Goal: Information Seeking & Learning: Learn about a topic

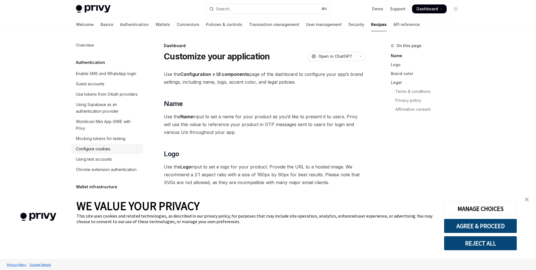
type textarea "*"
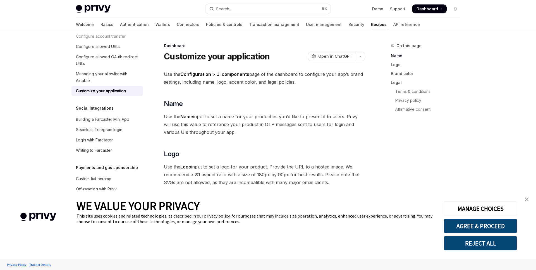
scroll to position [378, 0]
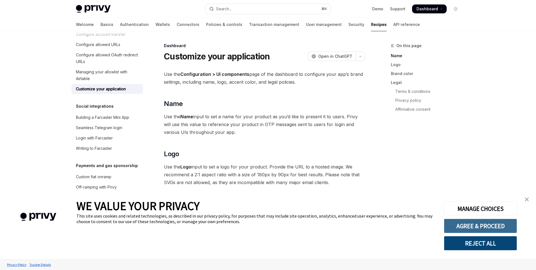
click at [473, 230] on button "AGREE & PROCEED" at bounding box center [480, 226] width 73 height 15
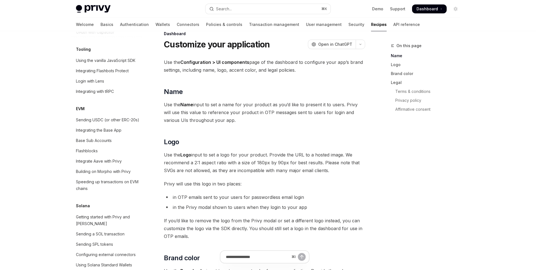
scroll to position [819, 0]
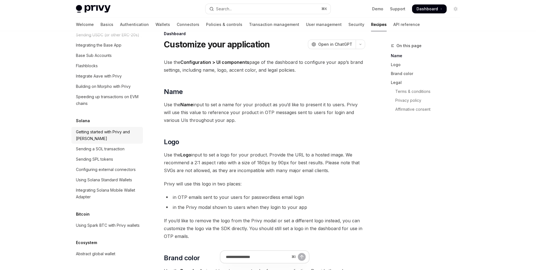
click at [98, 129] on div "Getting started with Privy and [PERSON_NAME]" at bounding box center [108, 135] width 64 height 13
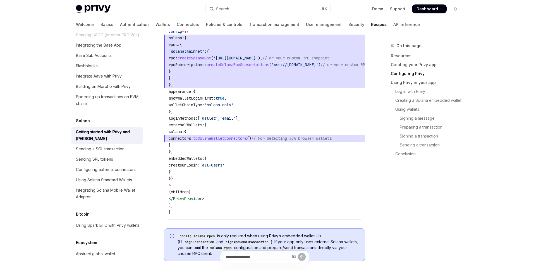
scroll to position [343, 0]
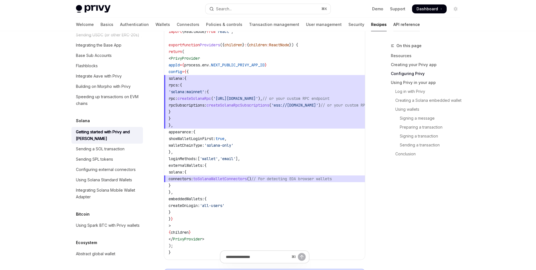
click at [393, 26] on link "API reference" at bounding box center [406, 24] width 27 height 13
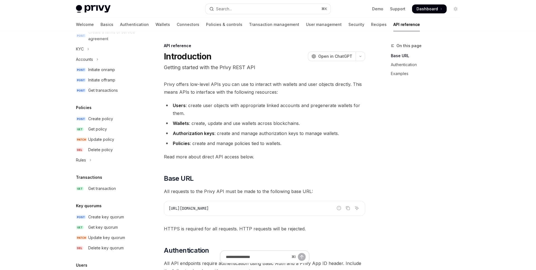
scroll to position [326, 0]
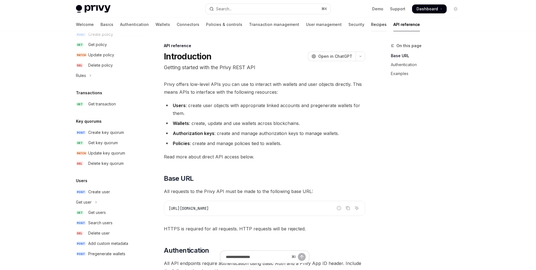
click at [371, 21] on link "Recipes" at bounding box center [379, 24] width 16 height 13
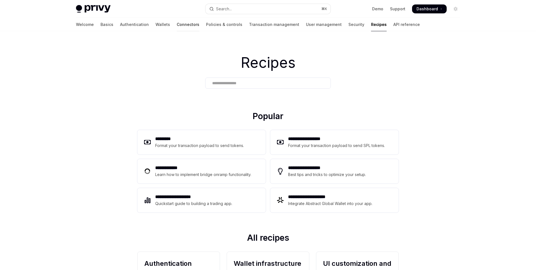
click at [177, 24] on link "Connectors" at bounding box center [188, 24] width 23 height 13
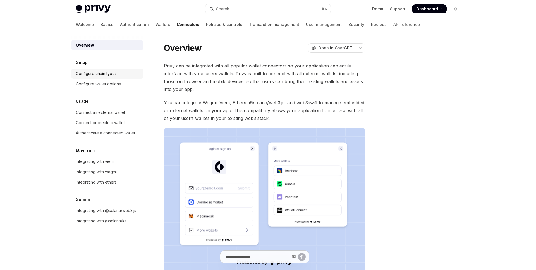
click at [95, 73] on div "Configure chain types" at bounding box center [96, 73] width 41 height 7
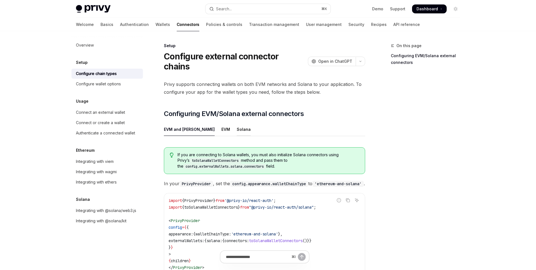
click at [237, 123] on div "Solana" at bounding box center [244, 129] width 14 height 13
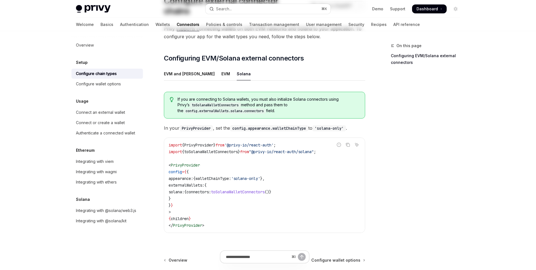
scroll to position [107, 0]
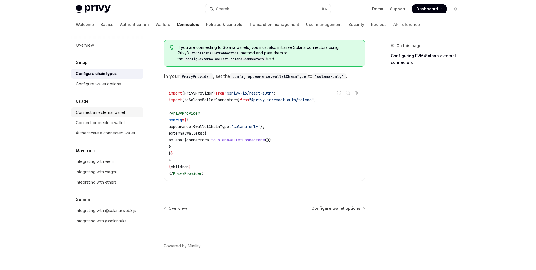
click at [92, 113] on div "Connect an external wallet" at bounding box center [100, 112] width 49 height 7
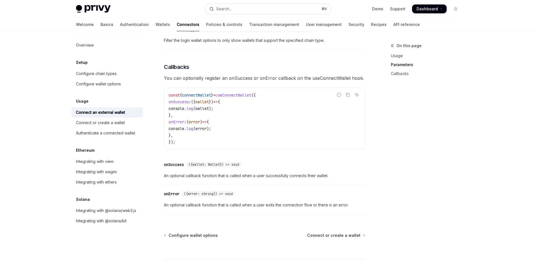
scroll to position [344, 0]
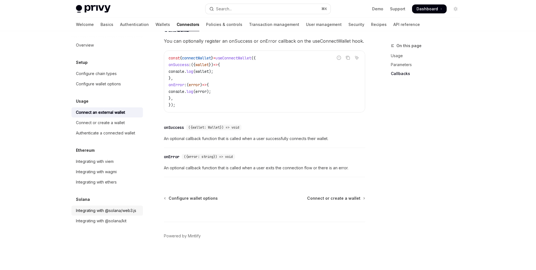
click at [97, 212] on div "Integrating with @solana/web3.js" at bounding box center [106, 210] width 60 height 7
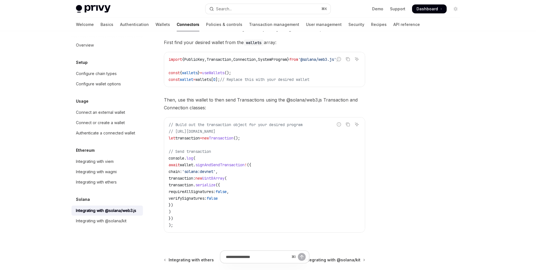
scroll to position [150, 0]
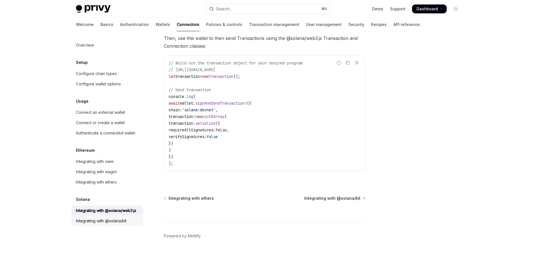
click at [96, 219] on div "Integrating with @solana/kit" at bounding box center [101, 221] width 51 height 7
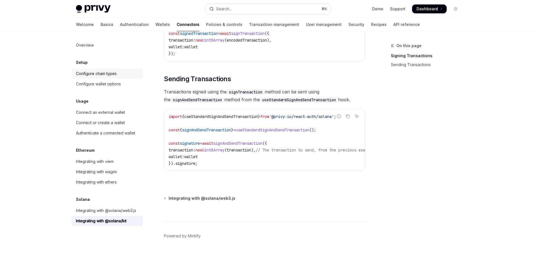
scroll to position [412, 0]
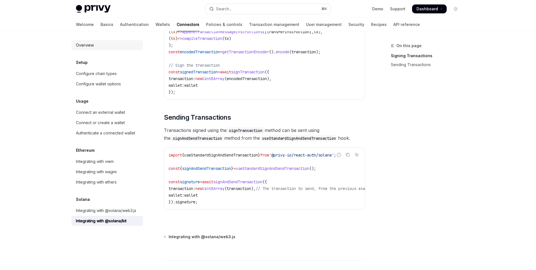
click at [89, 47] on div "Overview" at bounding box center [85, 45] width 18 height 7
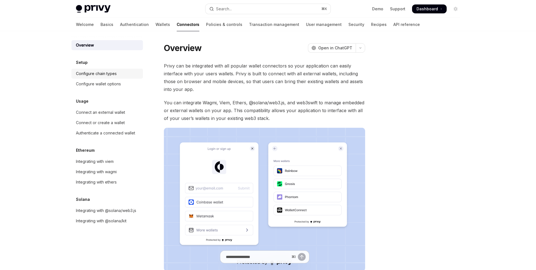
click at [100, 73] on div "Configure chain types" at bounding box center [96, 73] width 41 height 7
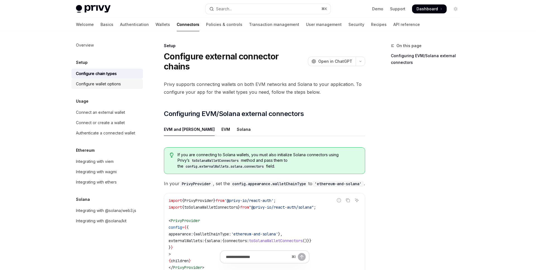
click at [104, 86] on div "Configure wallet options" at bounding box center [98, 84] width 45 height 7
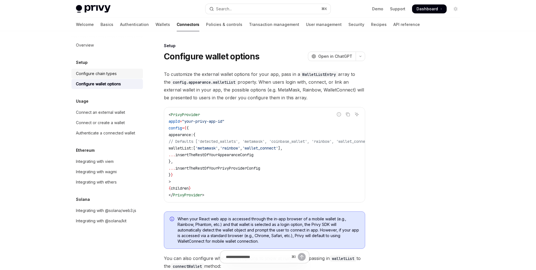
click at [99, 76] on div "Configure chain types" at bounding box center [96, 73] width 41 height 7
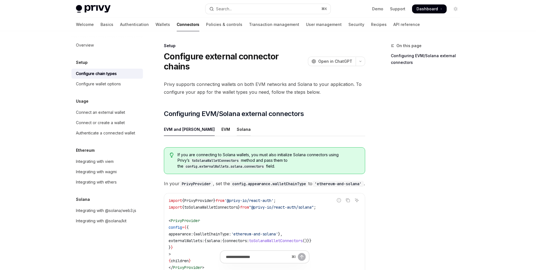
click at [237, 123] on div "Solana" at bounding box center [244, 129] width 14 height 13
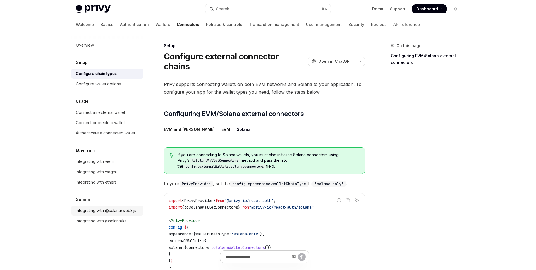
click at [97, 212] on div "Integrating with @solana/web3.js" at bounding box center [106, 210] width 60 height 7
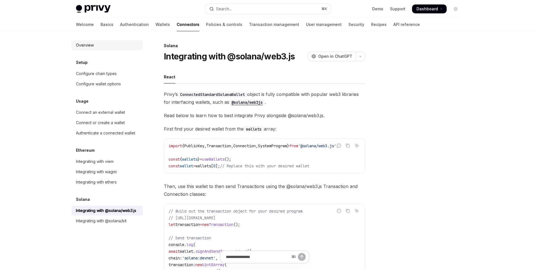
click at [85, 42] on div "Overview" at bounding box center [85, 45] width 18 height 7
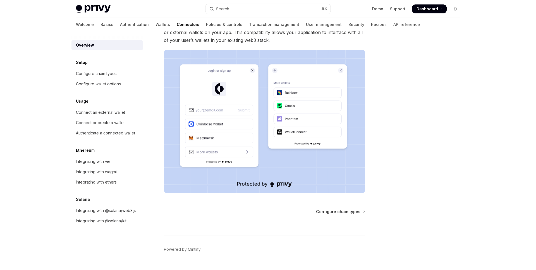
scroll to position [92, 0]
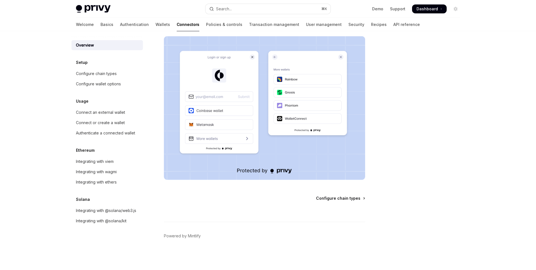
click at [350, 198] on span "Configure chain types" at bounding box center [338, 199] width 44 height 6
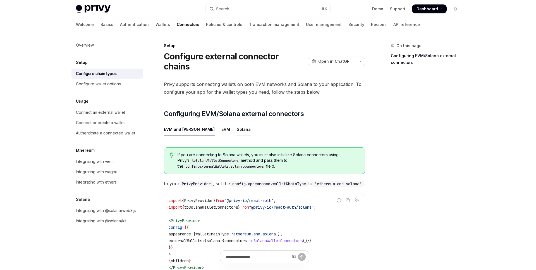
click at [237, 123] on div "Solana" at bounding box center [244, 129] width 14 height 13
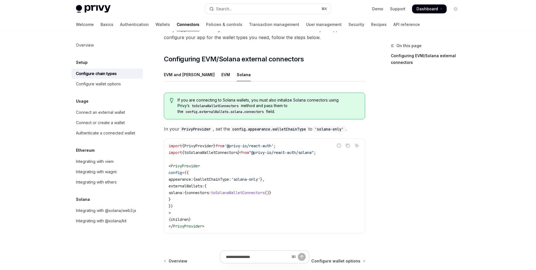
scroll to position [56, 0]
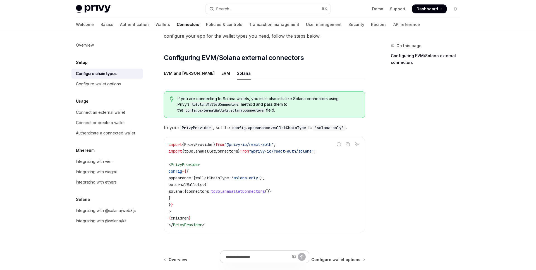
click at [81, 63] on h5 "Setup" at bounding box center [82, 62] width 12 height 7
click at [87, 43] on div "Overview" at bounding box center [85, 45] width 18 height 7
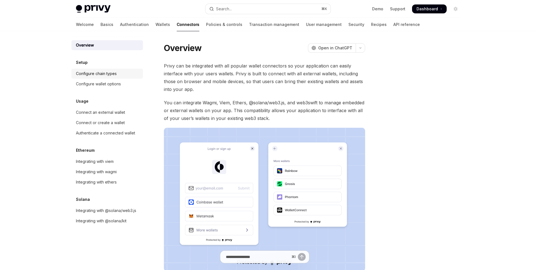
click at [85, 71] on div "Configure chain types" at bounding box center [96, 73] width 41 height 7
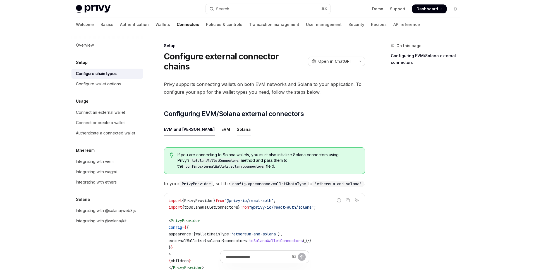
click at [237, 123] on div "Solana" at bounding box center [244, 129] width 14 height 13
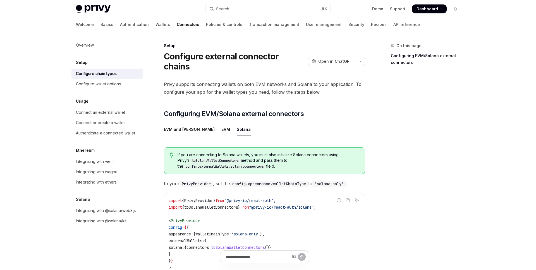
scroll to position [107, 0]
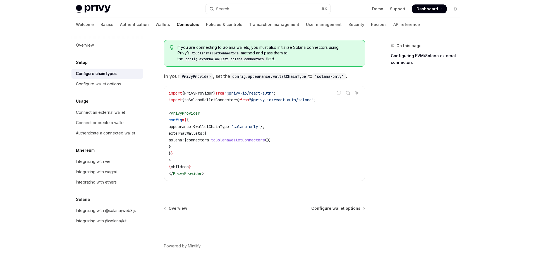
click at [400, 62] on link "Configuring EVM/Solana external connectors" at bounding box center [428, 59] width 74 height 16
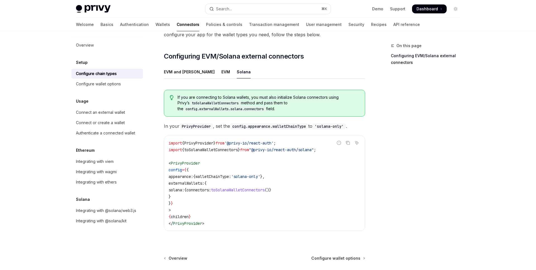
scroll to position [57, 0]
click at [401, 57] on link "Configuring EVM/Solana external connectors" at bounding box center [428, 59] width 74 height 16
click at [402, 63] on link "Configuring EVM/Solana external connectors" at bounding box center [428, 59] width 74 height 16
click at [100, 23] on link "Basics" at bounding box center [106, 24] width 13 height 13
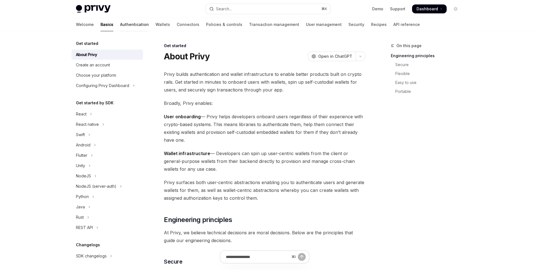
click at [120, 27] on link "Authentication" at bounding box center [134, 24] width 29 height 13
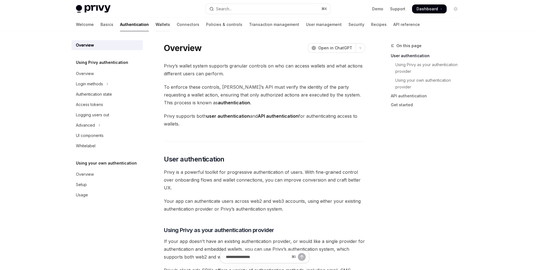
click at [155, 24] on link "Wallets" at bounding box center [162, 24] width 15 height 13
type textarea "*"
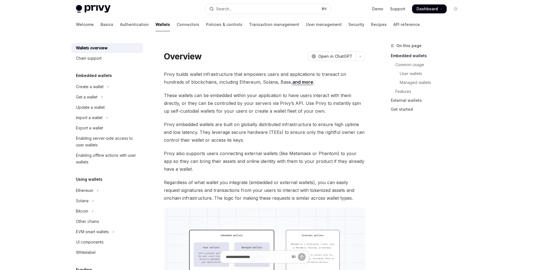
click at [249, 106] on span "These wallets can be embedded within your application to have users interact wi…" at bounding box center [264, 103] width 201 height 23
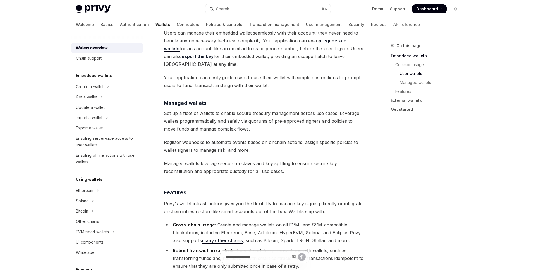
scroll to position [485, 0]
